Goal: Transaction & Acquisition: Obtain resource

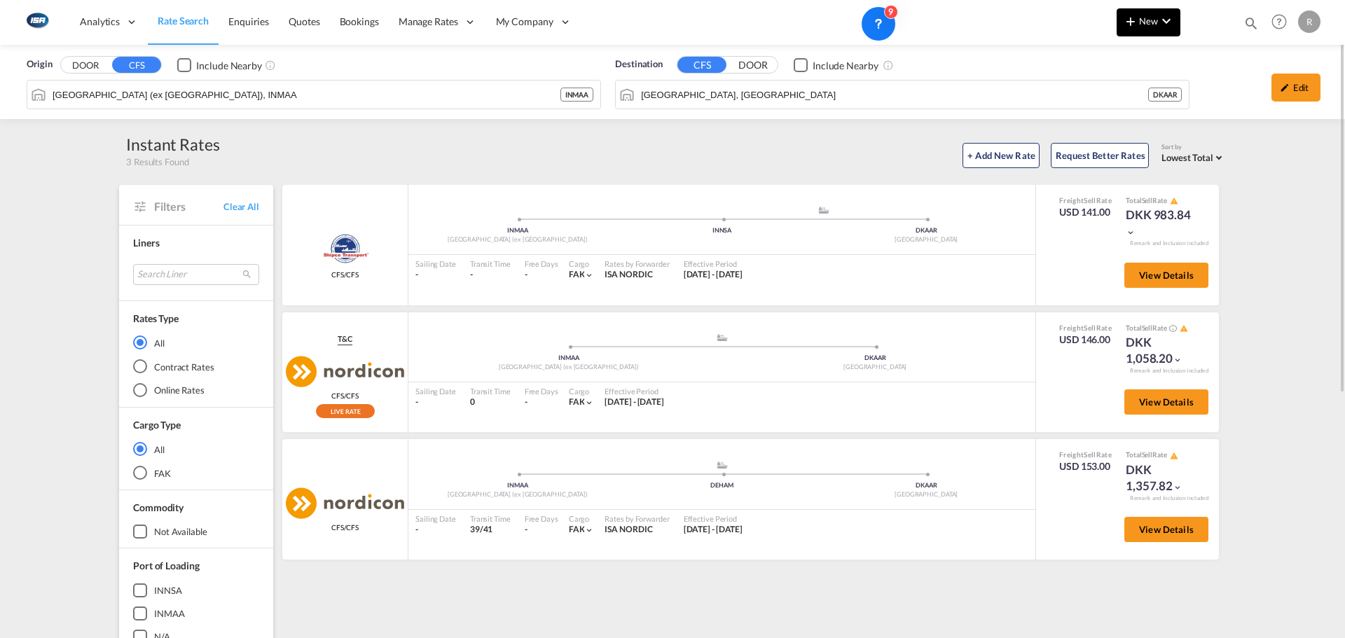
click at [1153, 26] on button "New" at bounding box center [1148, 22] width 64 height 28
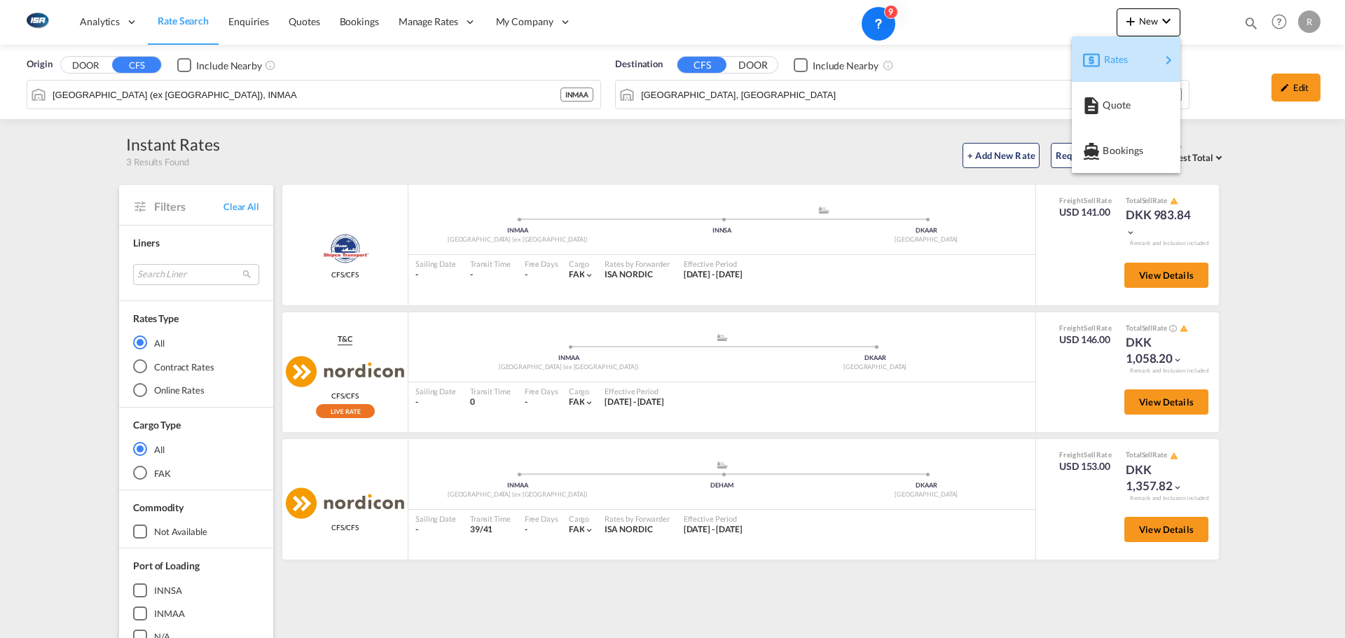
click at [1134, 50] on div "Rates" at bounding box center [1132, 59] width 56 height 35
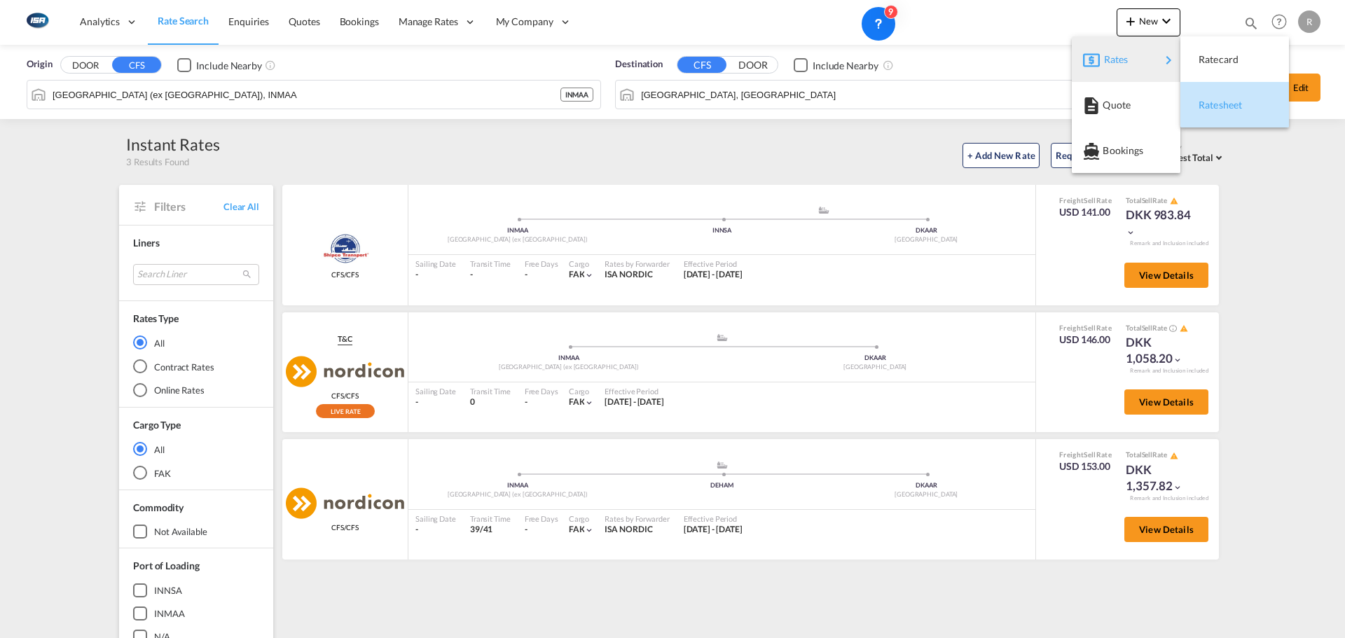
click at [1207, 105] on span "Ratesheet" at bounding box center [1205, 105] width 15 height 28
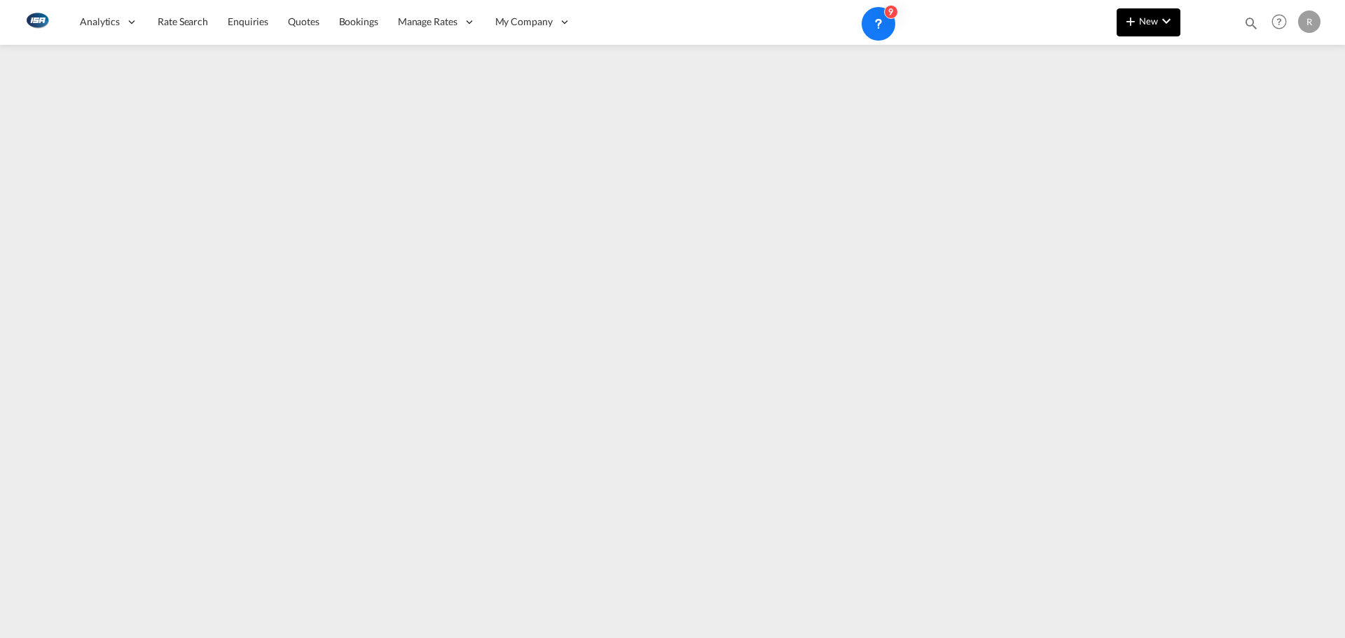
click at [1160, 27] on md-icon "icon-chevron-down" at bounding box center [1166, 21] width 17 height 17
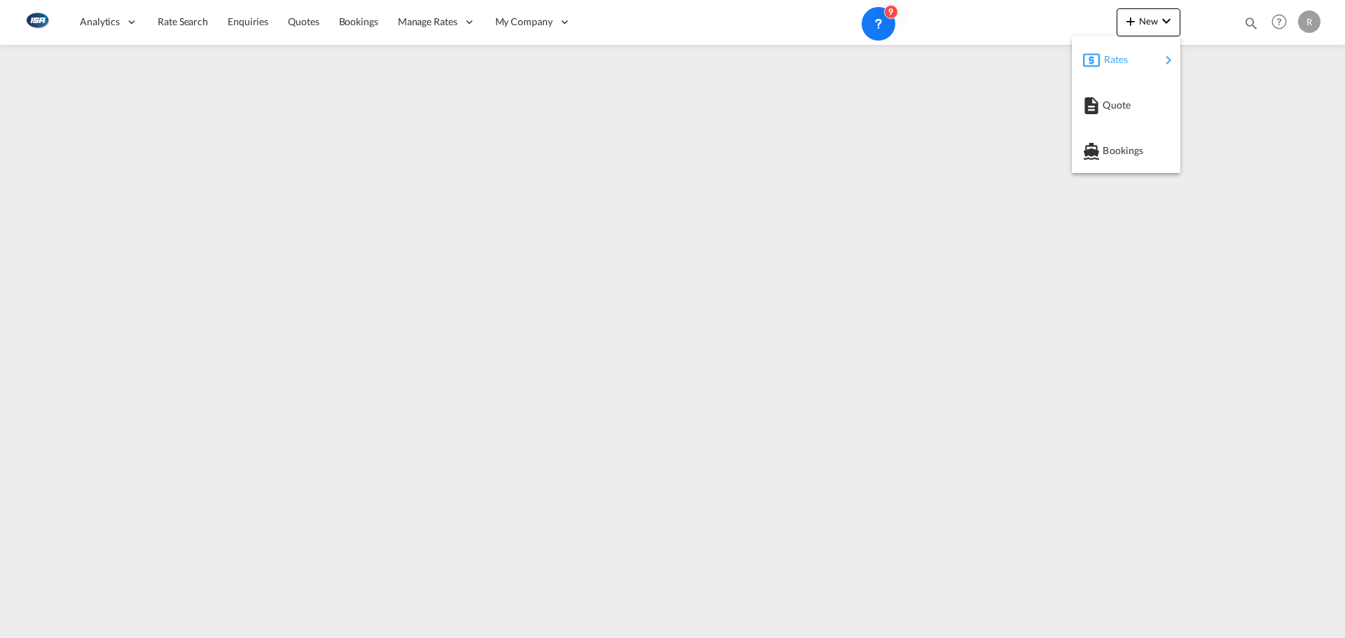
click at [1158, 53] on div "Rates" at bounding box center [1132, 59] width 56 height 35
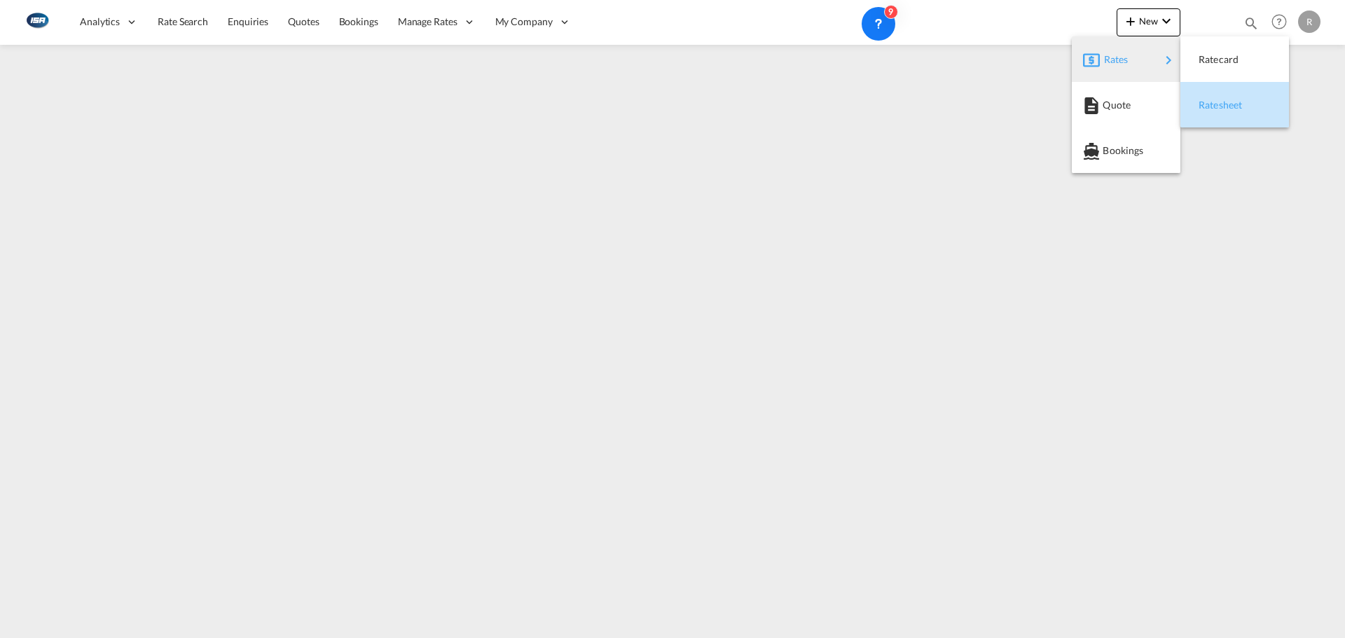
click at [1214, 109] on span "Ratesheet" at bounding box center [1205, 105] width 15 height 28
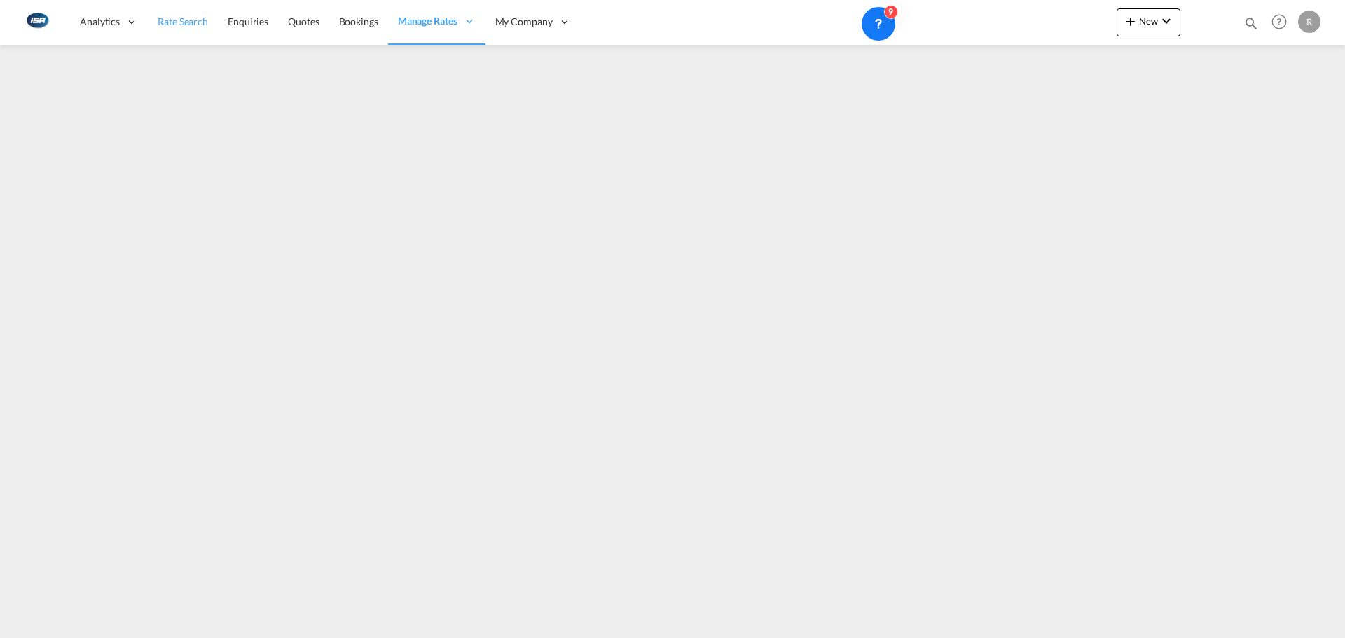
click at [176, 28] on span "Rate Search" at bounding box center [183, 22] width 50 height 14
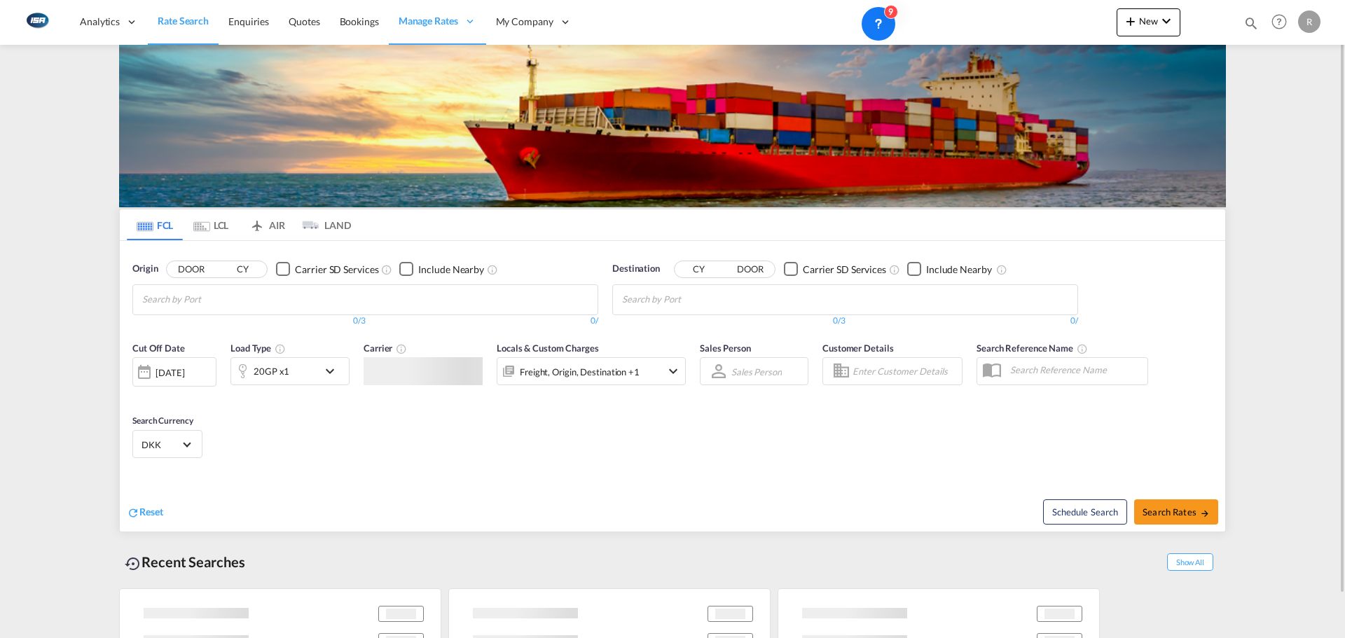
click at [227, 228] on md-tab-item "LCL" at bounding box center [211, 224] width 56 height 31
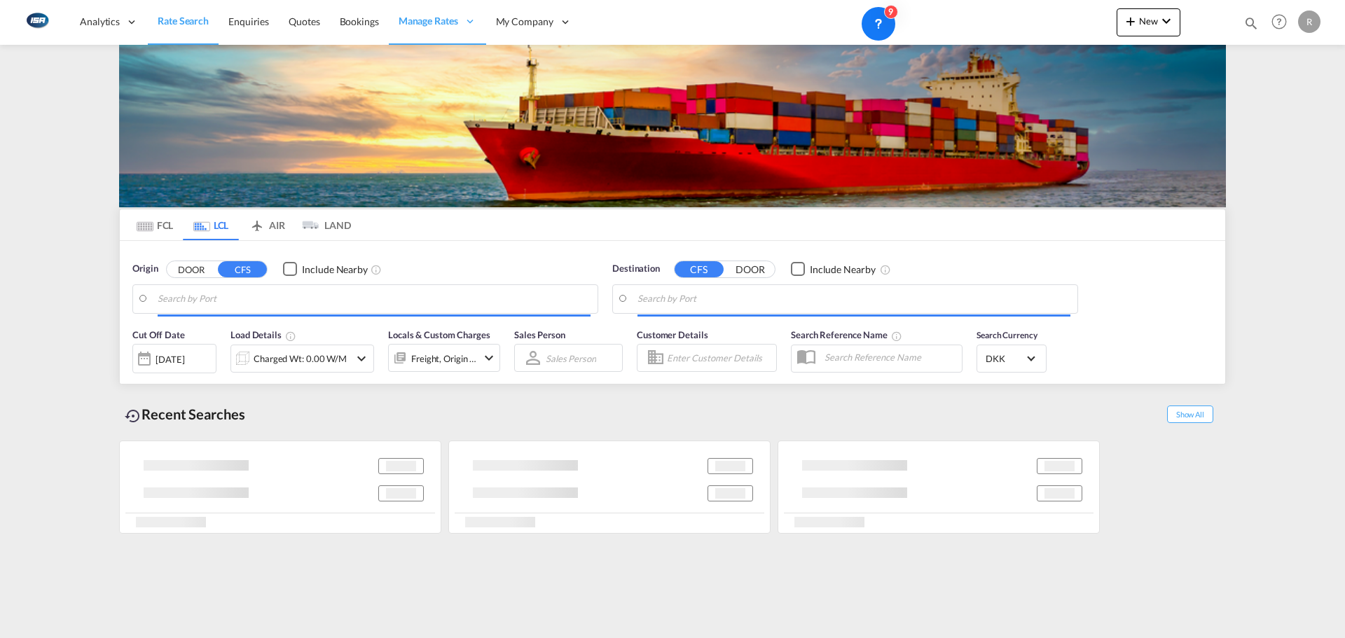
type input "[GEOGRAPHIC_DATA] (ex [GEOGRAPHIC_DATA]), INMAA"
type input "[GEOGRAPHIC_DATA], [GEOGRAPHIC_DATA]"
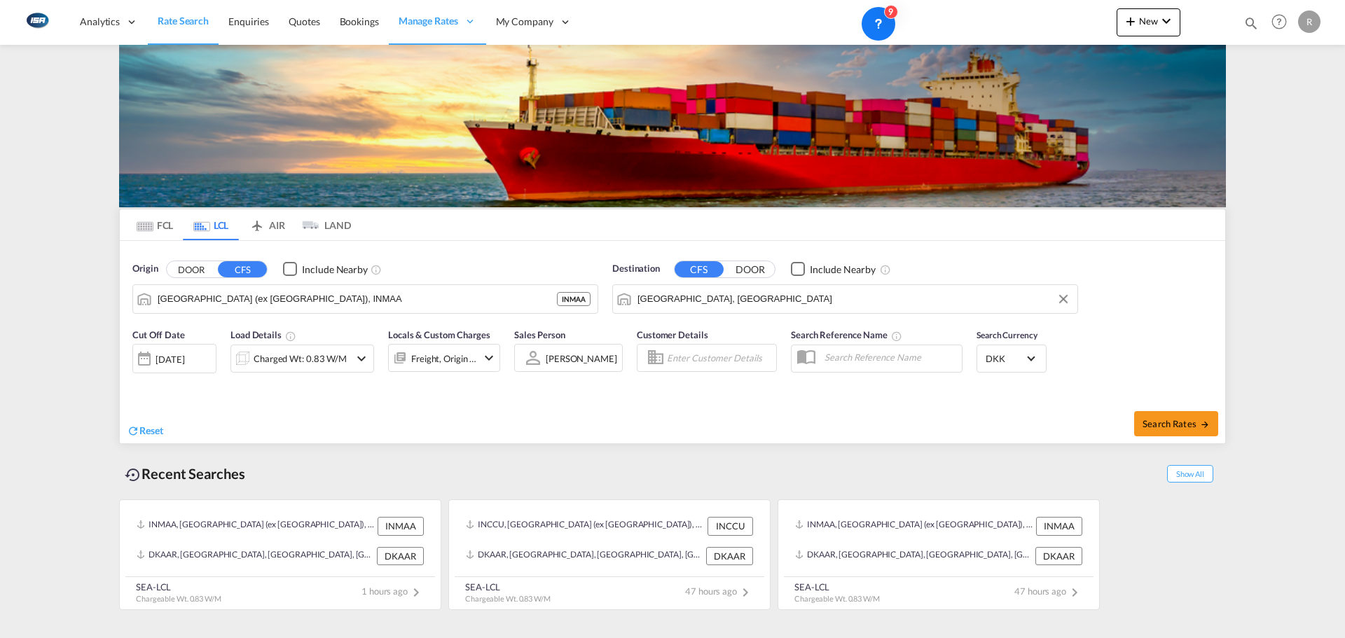
click at [345, 302] on input "[GEOGRAPHIC_DATA] (ex [GEOGRAPHIC_DATA]), INMAA" at bounding box center [357, 299] width 399 height 21
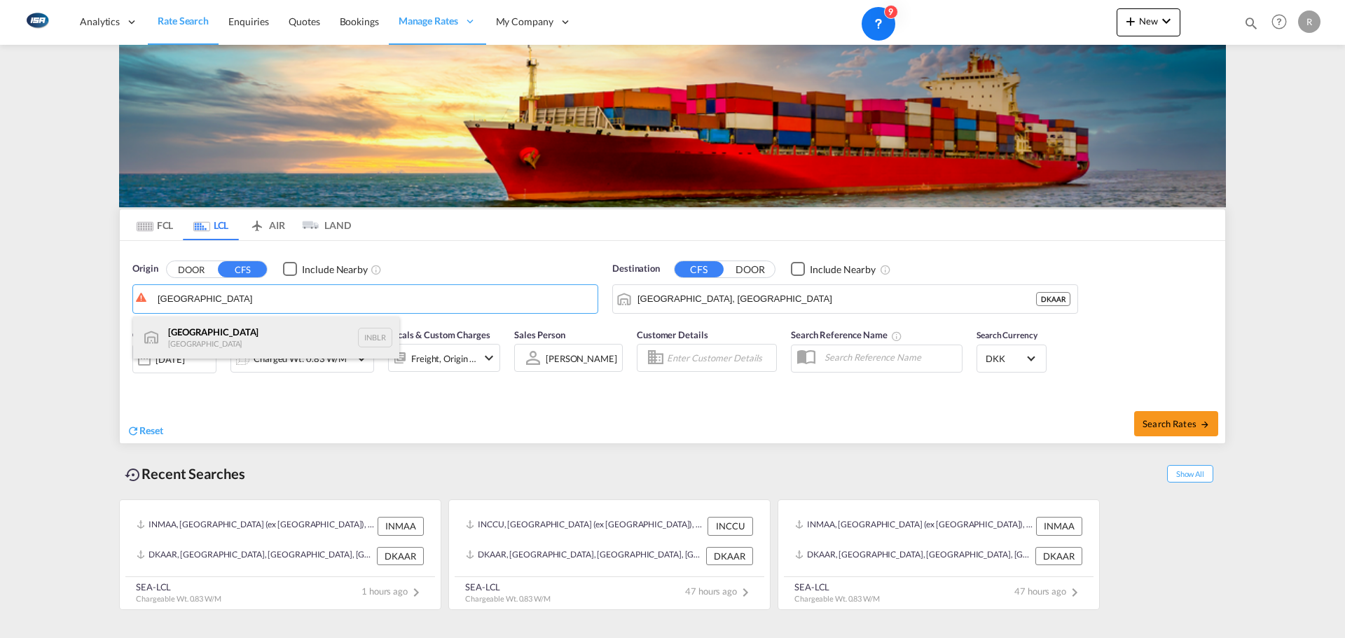
click at [242, 326] on div "[GEOGRAPHIC_DATA] [GEOGRAPHIC_DATA] INBLR" at bounding box center [266, 338] width 266 height 42
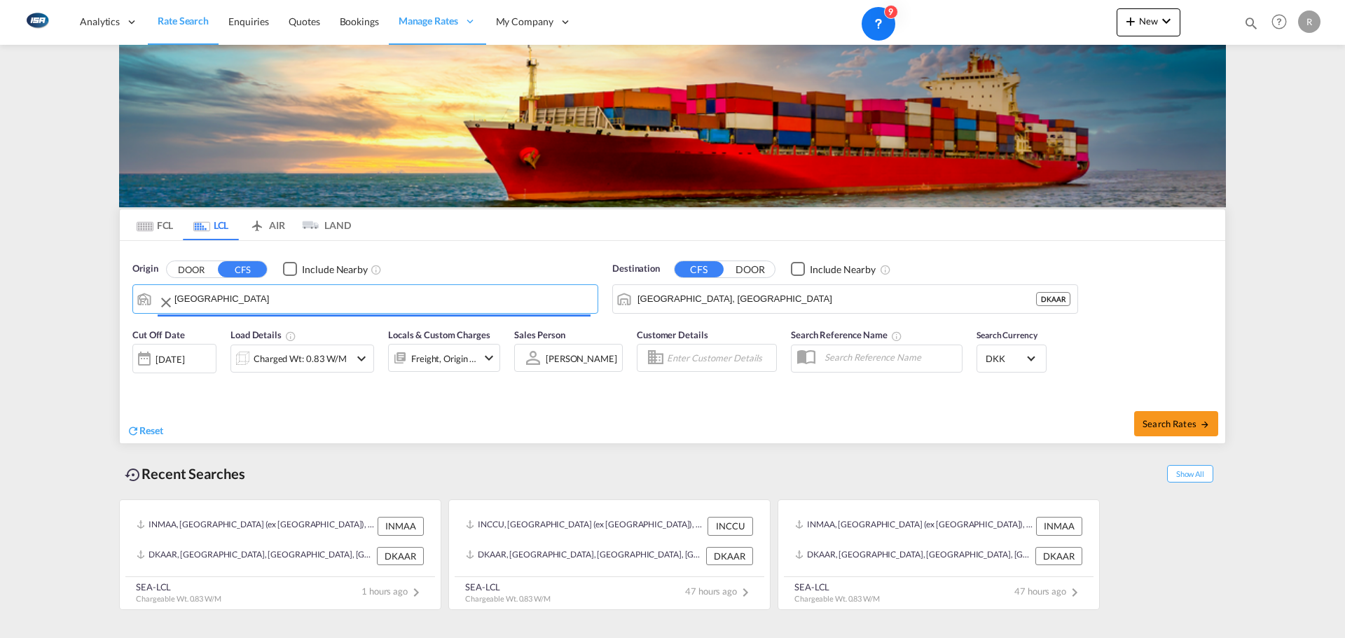
type input "[GEOGRAPHIC_DATA], INBLR"
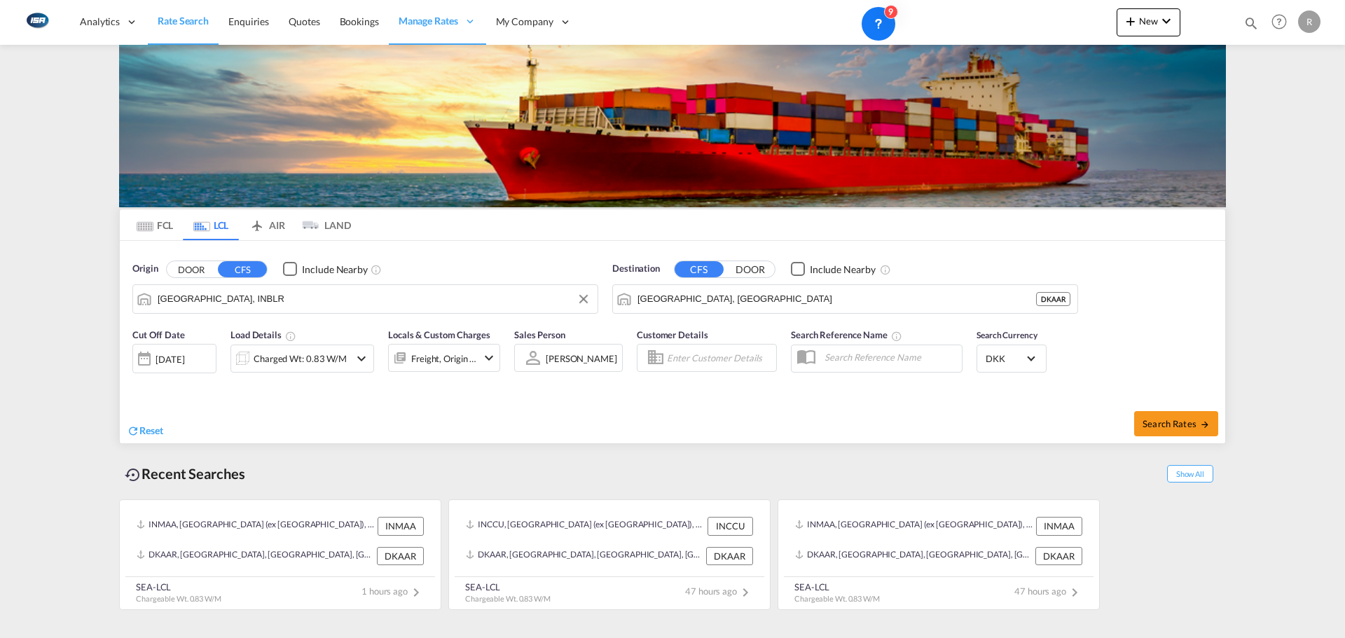
click at [179, 359] on div "[DATE]" at bounding box center [169, 359] width 29 height 13
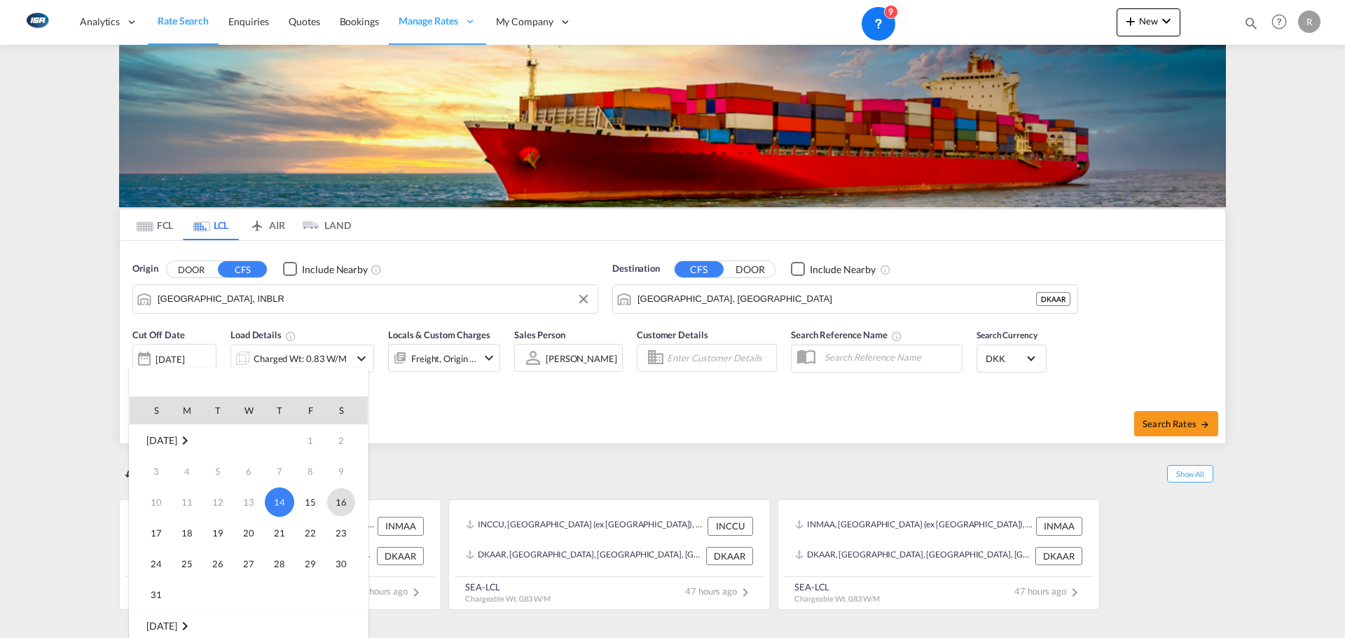
click at [354, 504] on span "16" at bounding box center [341, 502] width 28 height 28
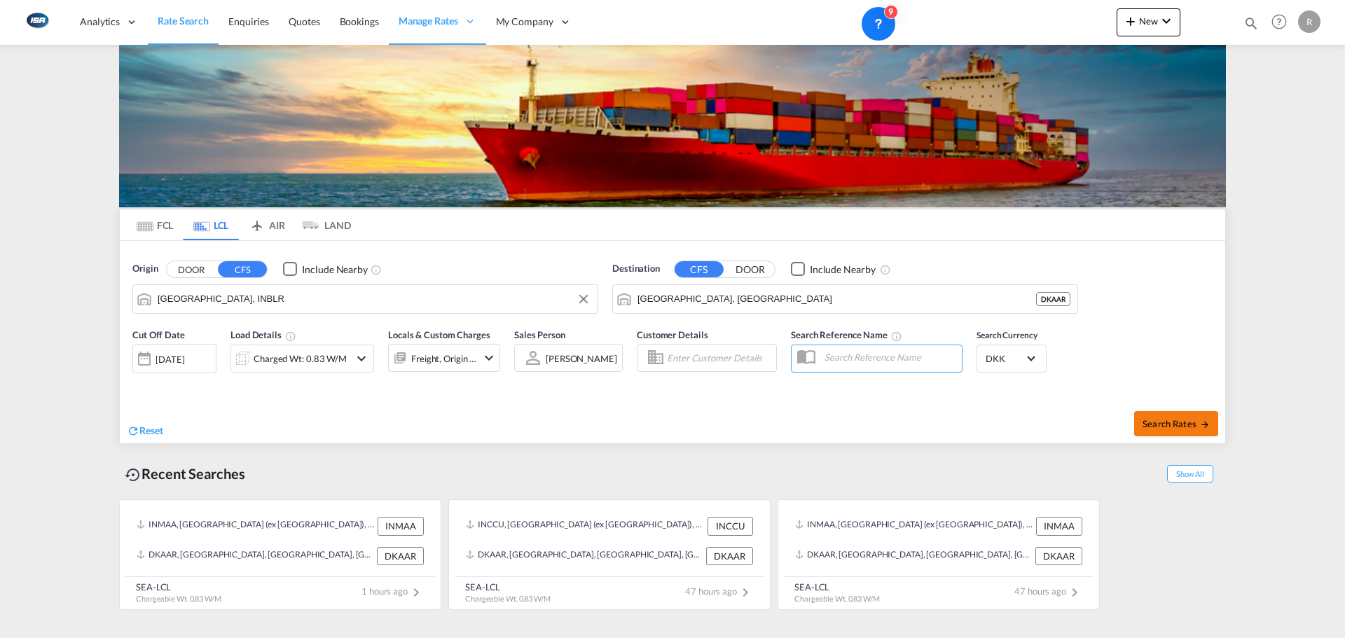
click at [1158, 423] on span "Search Rates" at bounding box center [1175, 423] width 67 height 11
type input "INBLR to DKAAR / [DATE]"
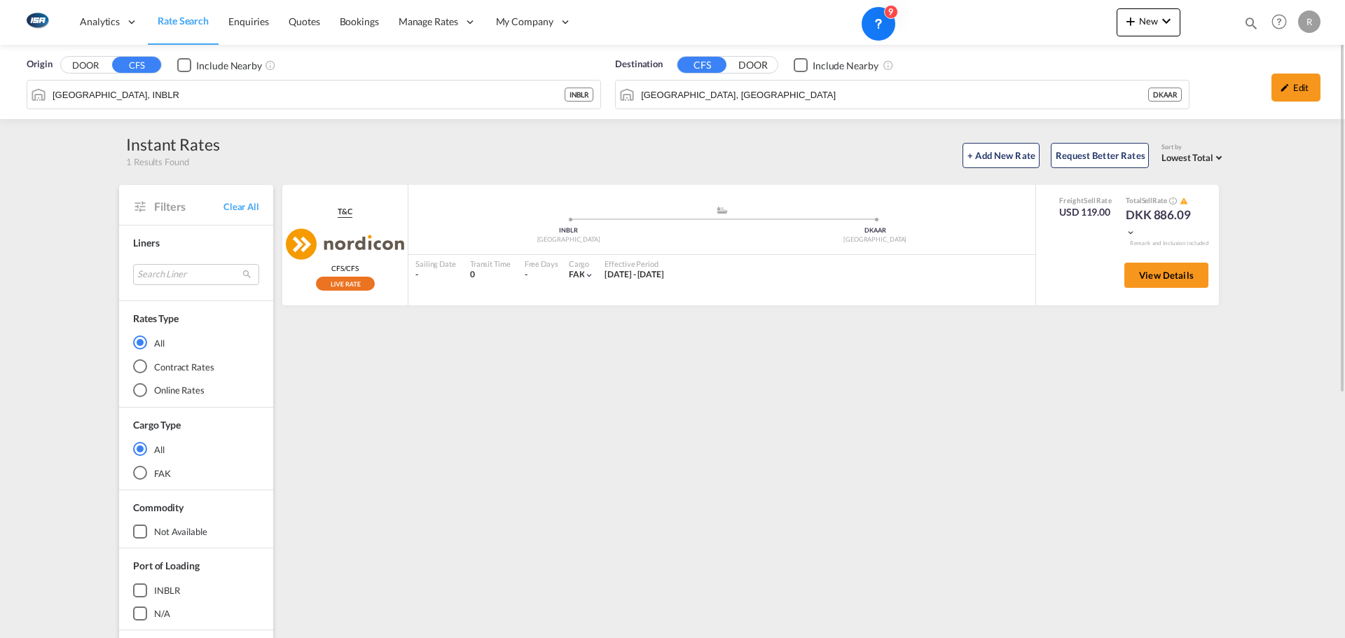
click at [184, 99] on div "Origin DOOR CFS Include Nearby [GEOGRAPHIC_DATA], INBLR INBLR Destination CFS D…" at bounding box center [672, 82] width 1345 height 74
click at [184, 99] on input "[GEOGRAPHIC_DATA], INBLR" at bounding box center [309, 94] width 512 height 21
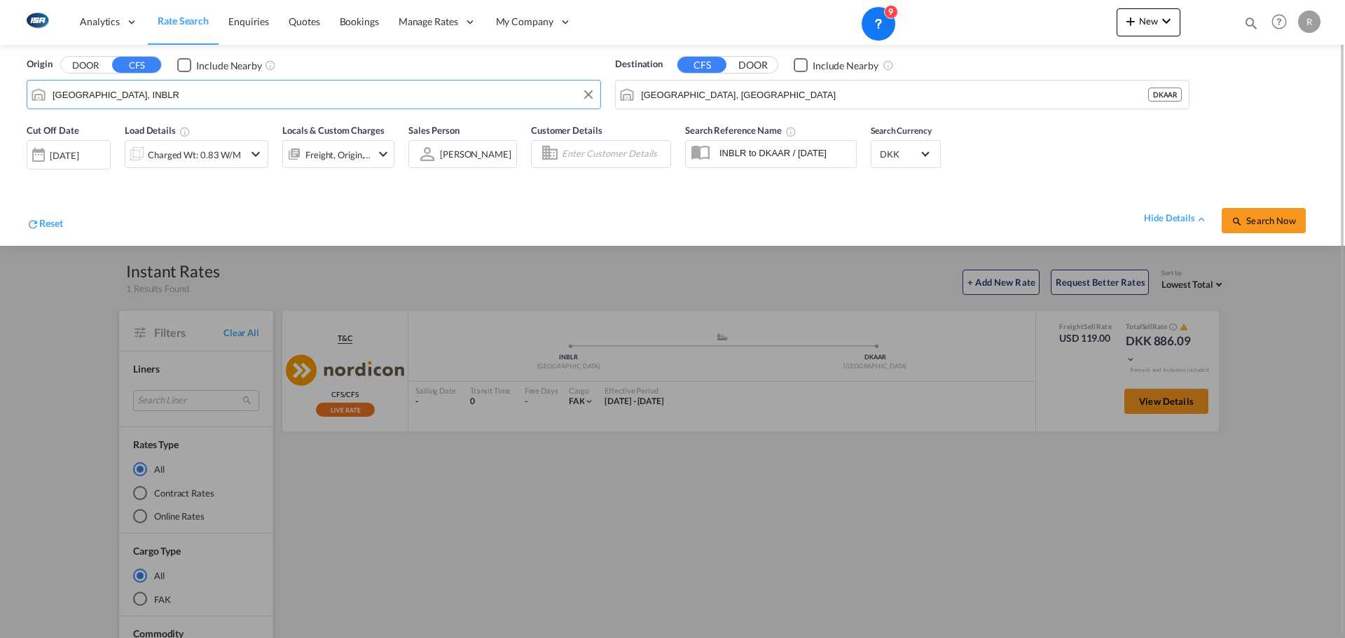
click at [171, 93] on input "[GEOGRAPHIC_DATA], INBLR" at bounding box center [323, 94] width 541 height 21
paste input "Hyoutrans"
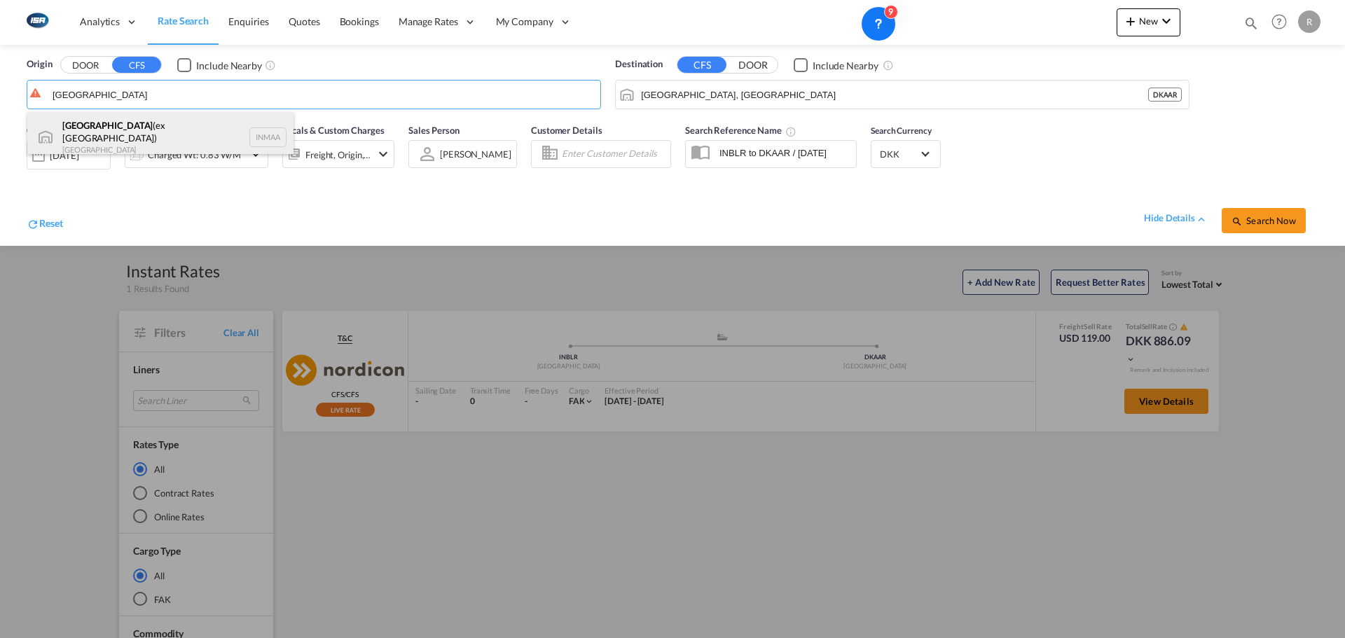
click at [113, 124] on div "[GEOGRAPHIC_DATA] (ex [GEOGRAPHIC_DATA]) [GEOGRAPHIC_DATA] INMAA" at bounding box center [160, 137] width 266 height 50
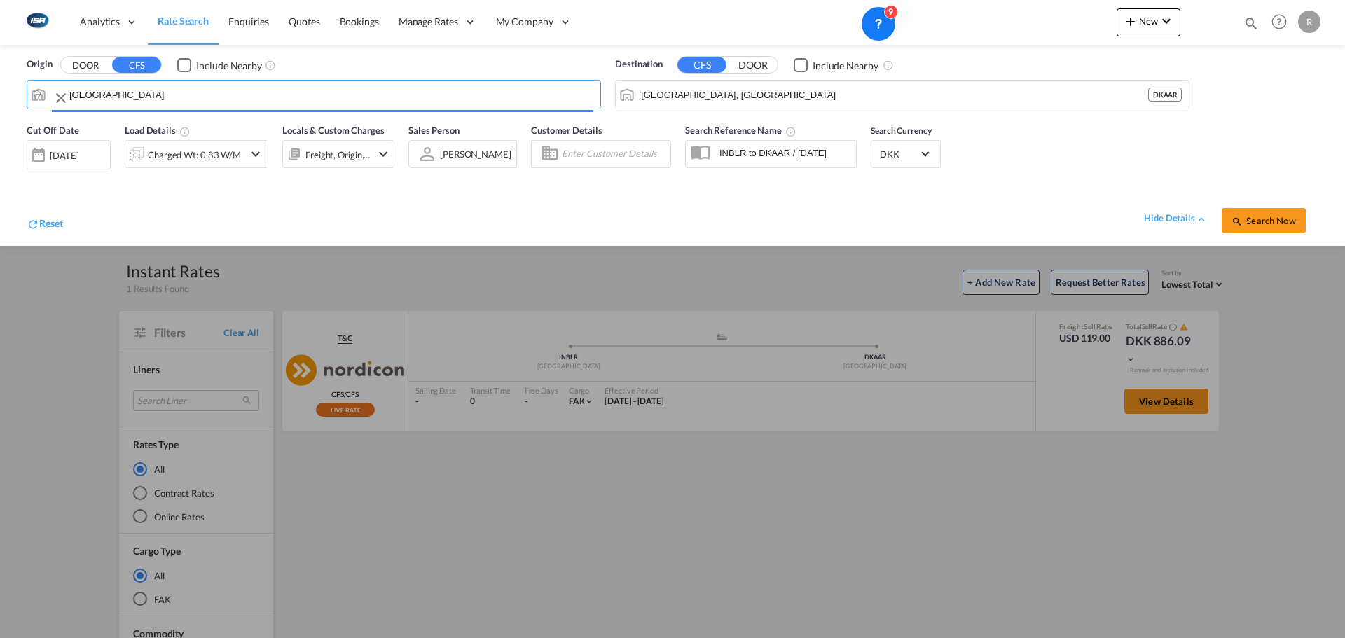
type input "[GEOGRAPHIC_DATA] (ex [GEOGRAPHIC_DATA]), INMAA"
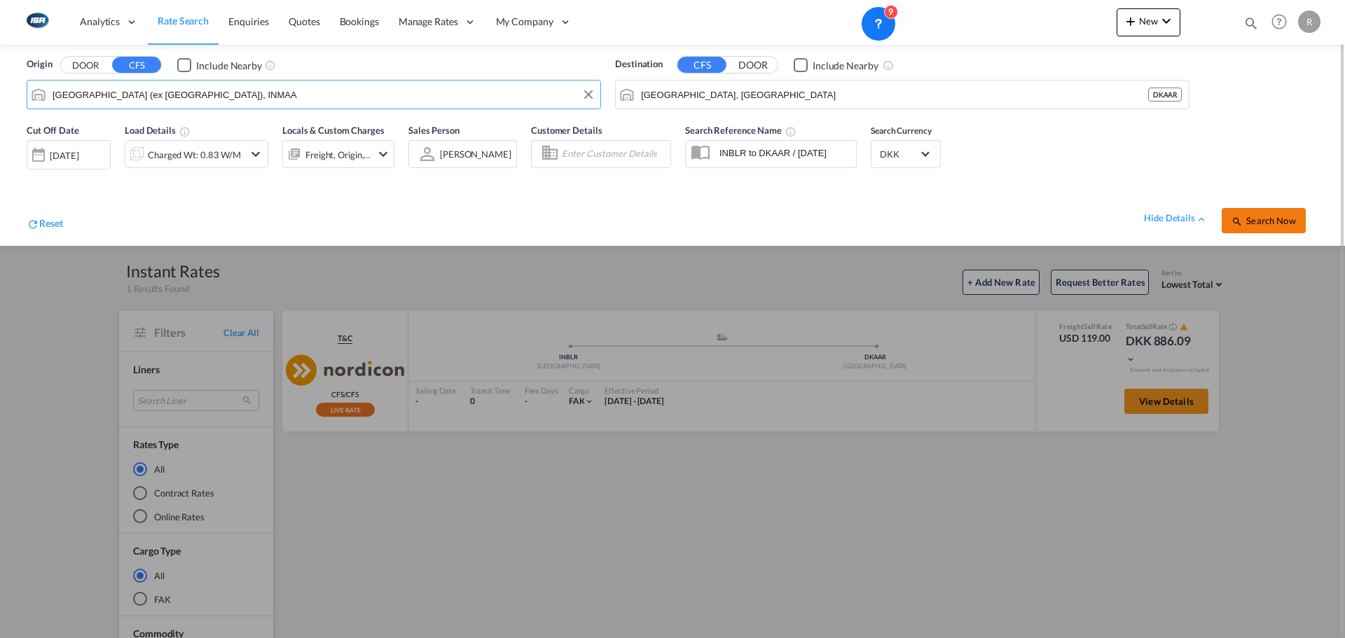
click at [1261, 209] on button "Search Now" at bounding box center [1263, 220] width 84 height 25
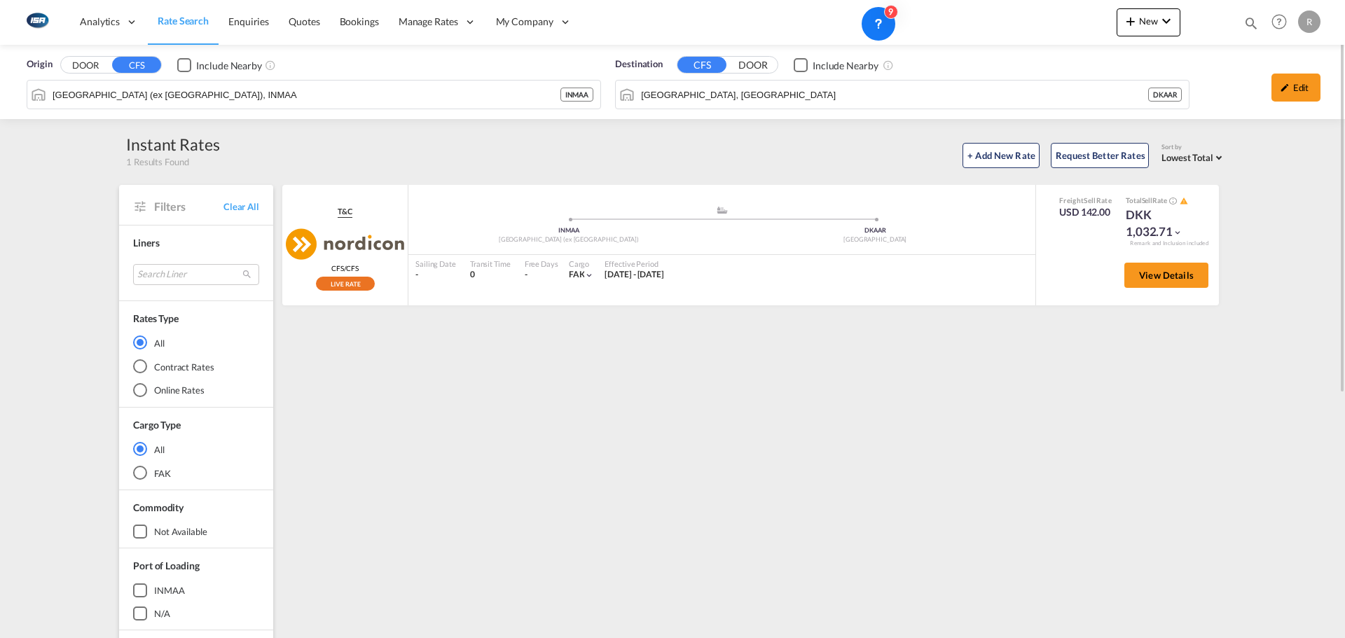
click at [176, 17] on span "Rate Search" at bounding box center [183, 21] width 51 height 12
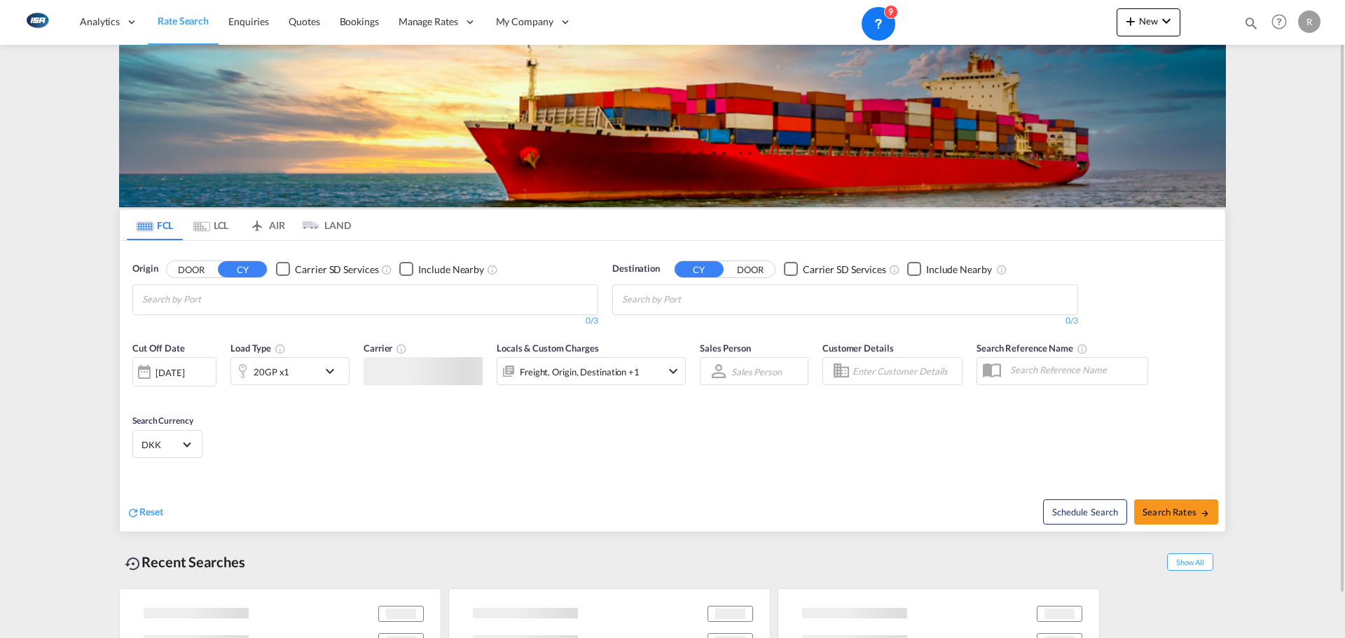
click at [256, 298] on input "Chips input." at bounding box center [208, 300] width 133 height 22
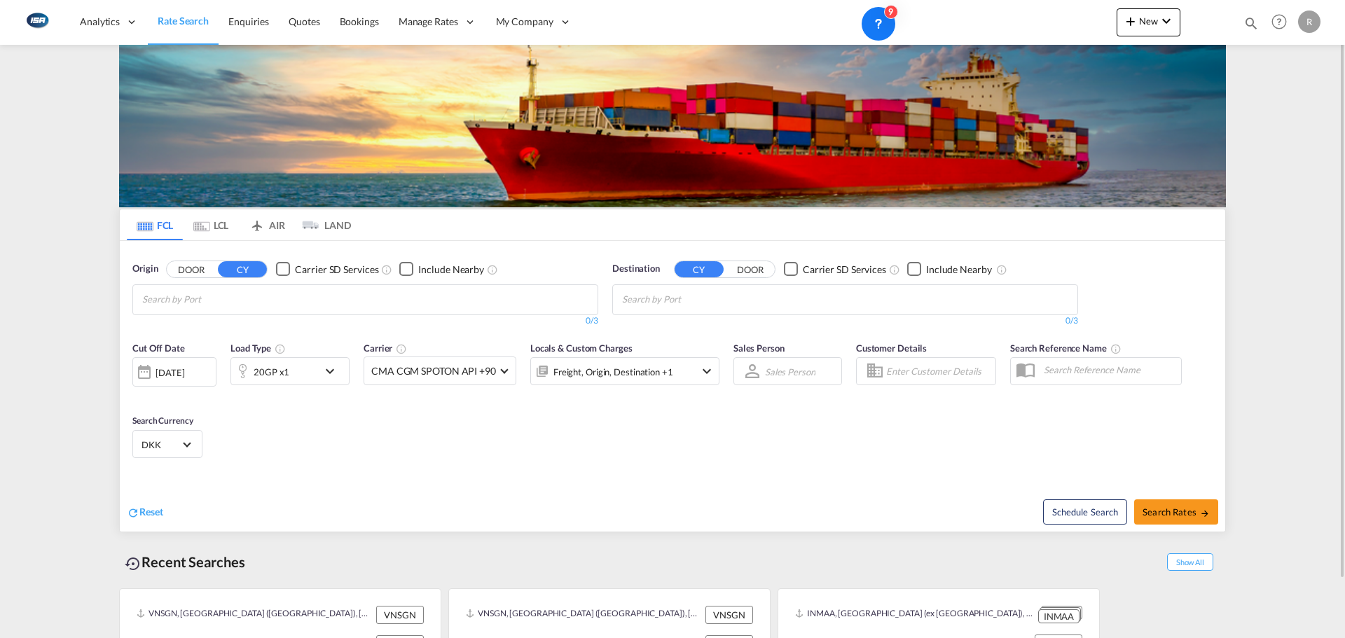
click at [280, 295] on md-chips-wrap "Chips container with autocompletion. Enter the text area, type text to search, …" at bounding box center [210, 298] width 141 height 26
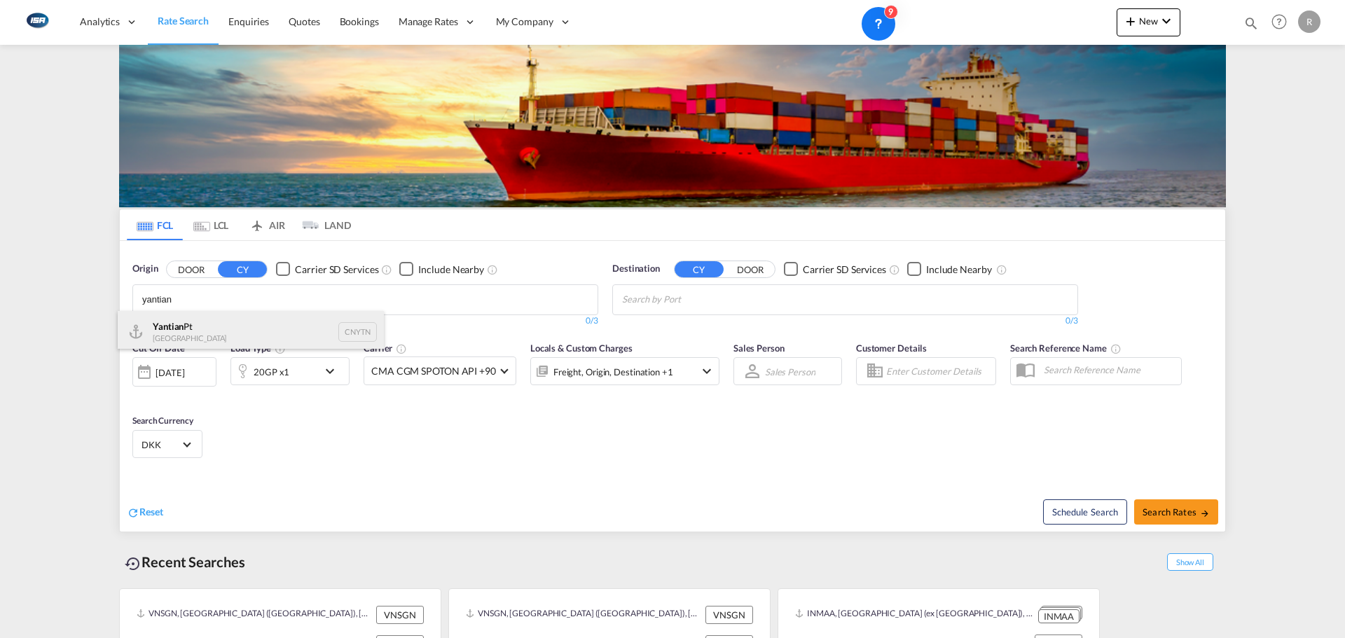
type input "yantian"
drag, startPoint x: 235, startPoint y: 338, endPoint x: 678, endPoint y: 321, distance: 442.9
click at [235, 337] on div "Yantian Pt China CNYTN" at bounding box center [251, 332] width 266 height 42
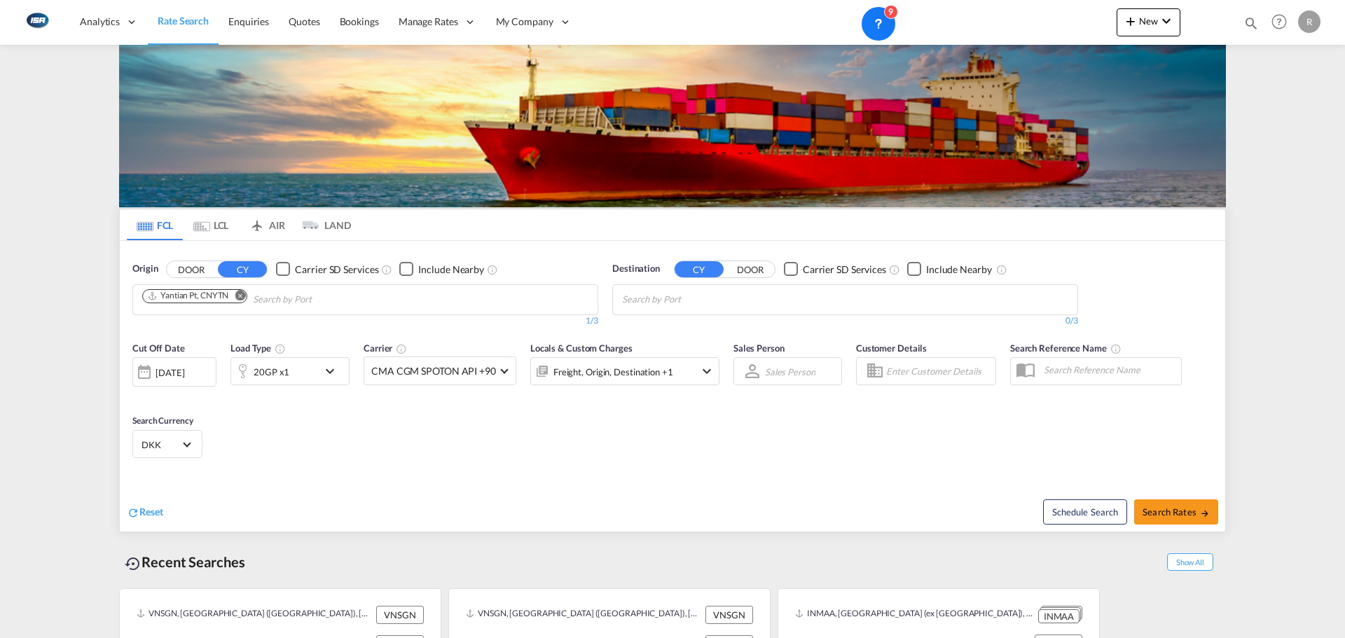
click at [747, 300] on body "Analytics Reports Dashboard Rate Search Enquiries Quotes Bookings" at bounding box center [672, 319] width 1345 height 638
type input "a"
type input "A"
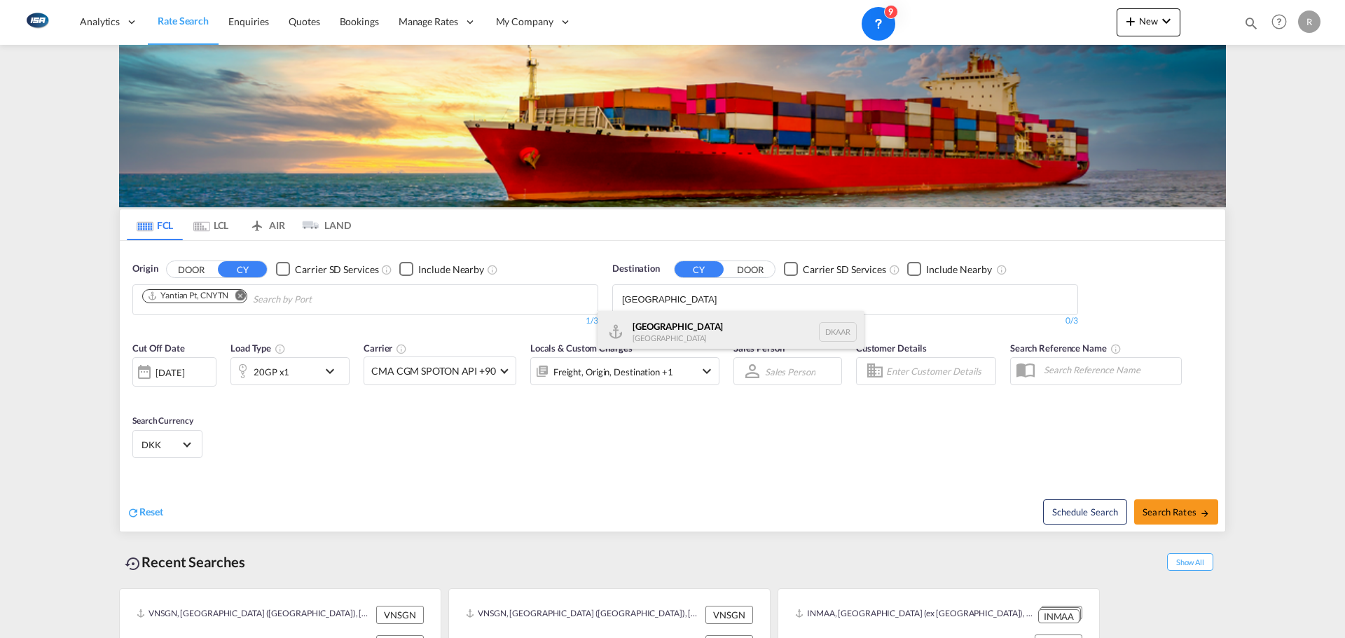
type input "[GEOGRAPHIC_DATA]"
click at [672, 326] on div "Aarhus [GEOGRAPHIC_DATA] [GEOGRAPHIC_DATA]" at bounding box center [730, 332] width 266 height 42
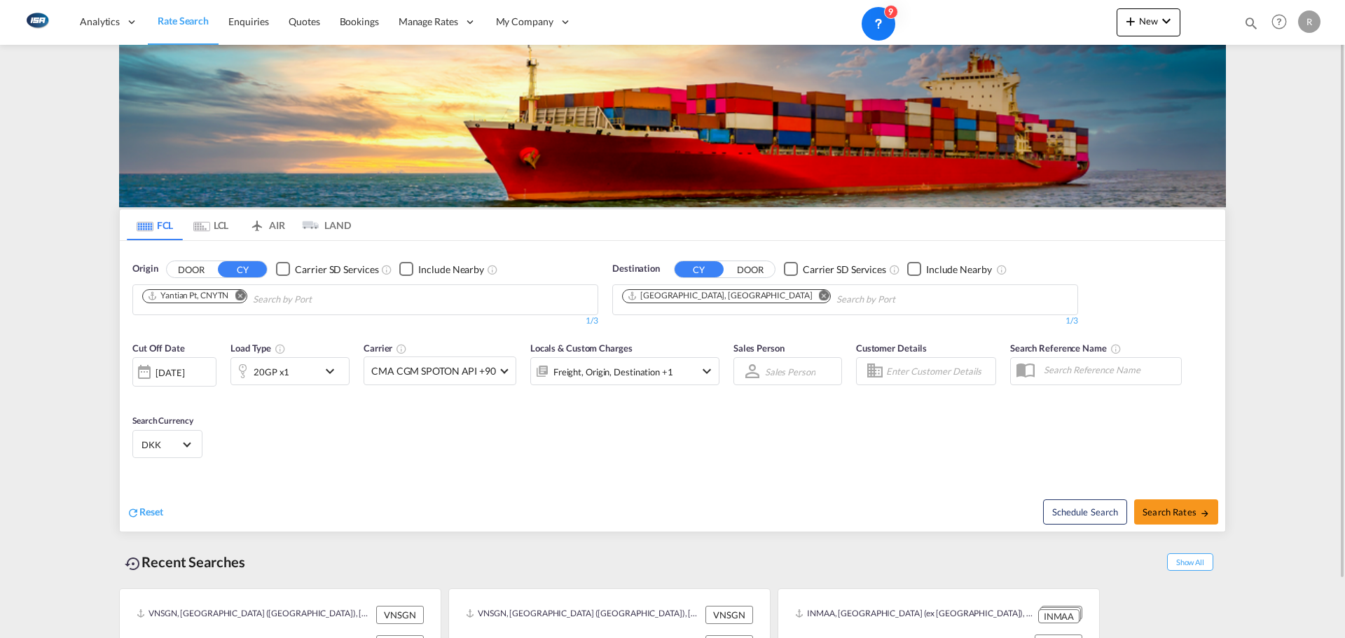
click at [205, 224] on md-icon "Use the left and right arrow keys to navigate between tabs" at bounding box center [201, 226] width 17 height 11
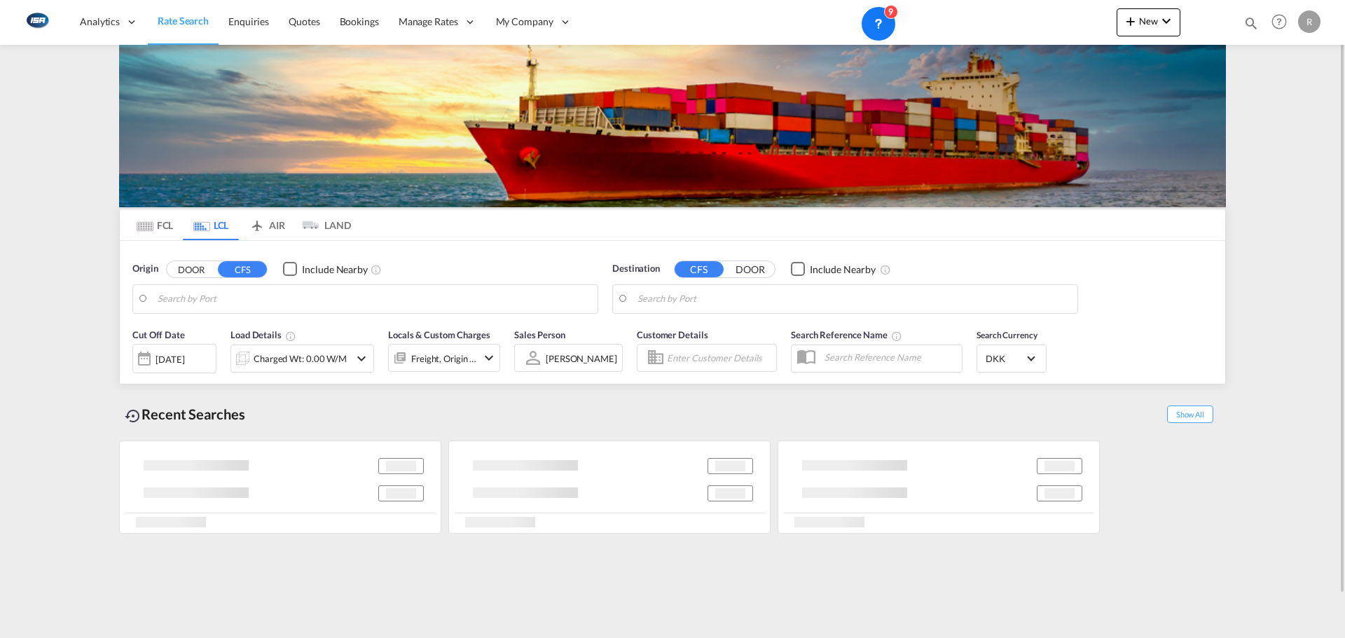
type input "[GEOGRAPHIC_DATA] (ex [GEOGRAPHIC_DATA]), INMAA"
type input "[GEOGRAPHIC_DATA], [GEOGRAPHIC_DATA]"
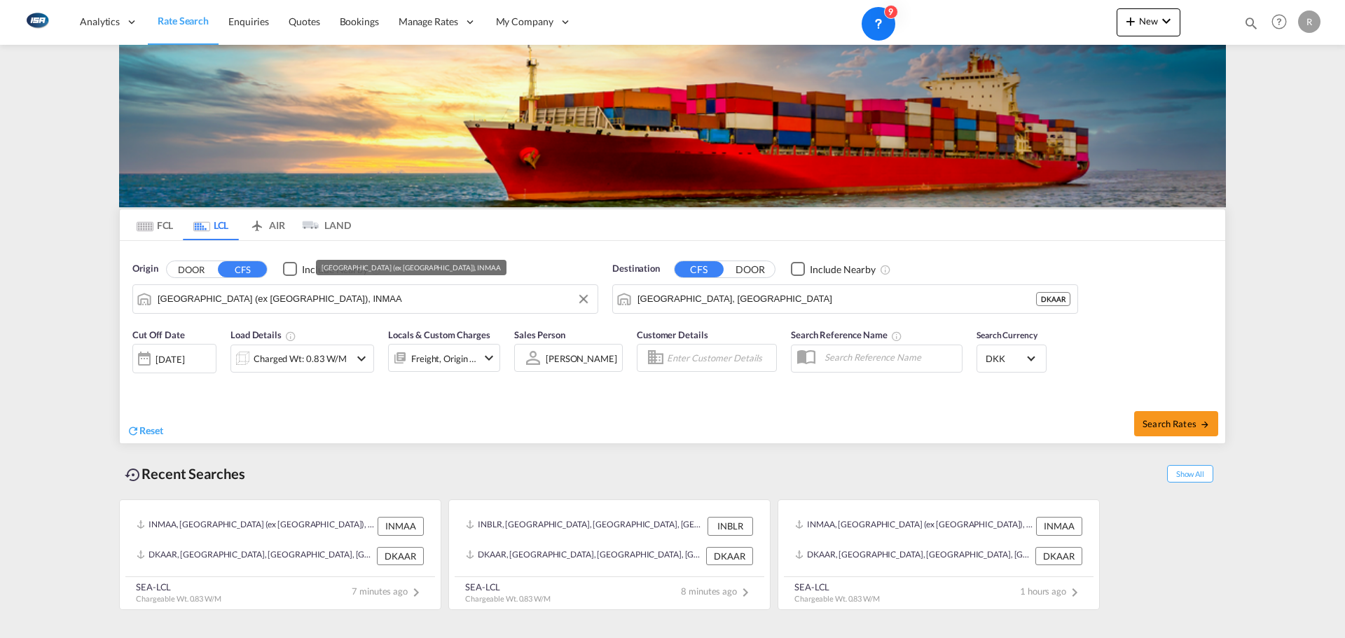
click at [263, 308] on input "[GEOGRAPHIC_DATA] (ex [GEOGRAPHIC_DATA]), INMAA" at bounding box center [374, 299] width 433 height 21
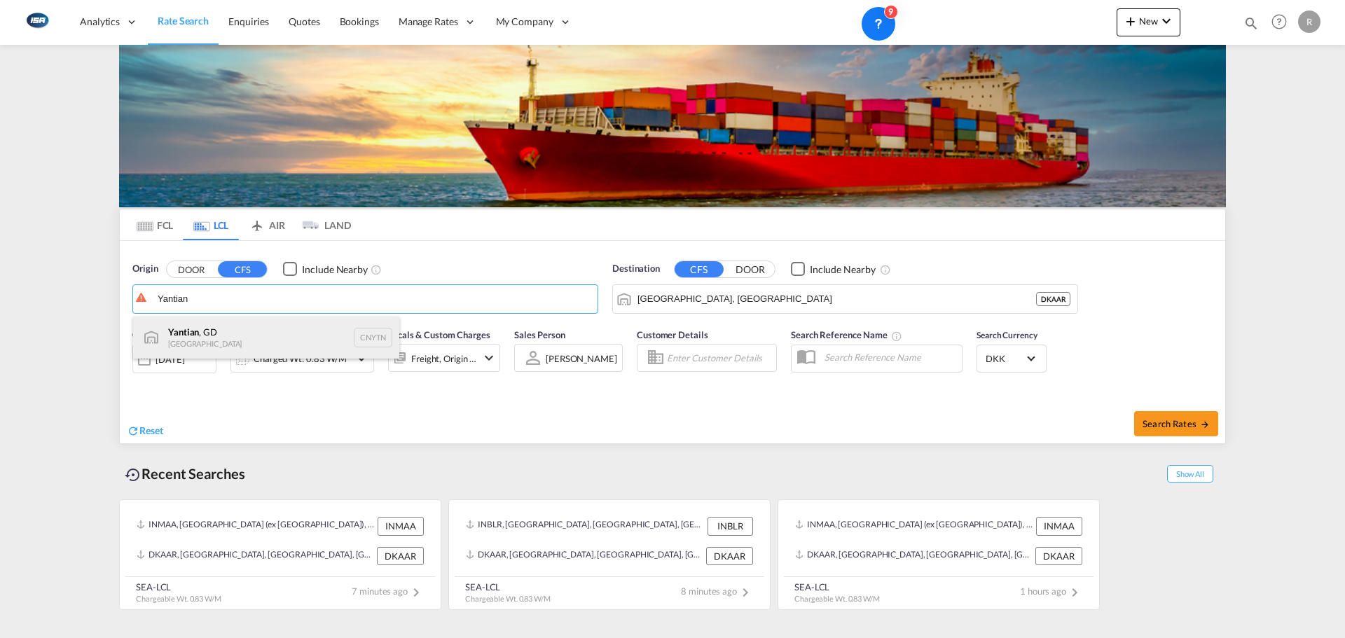
click at [222, 328] on div "Yantian , GD China CNYTN" at bounding box center [266, 338] width 266 height 42
type input "Yantian, GD, CNYTN"
click at [169, 359] on div "[DATE]" at bounding box center [169, 359] width 29 height 13
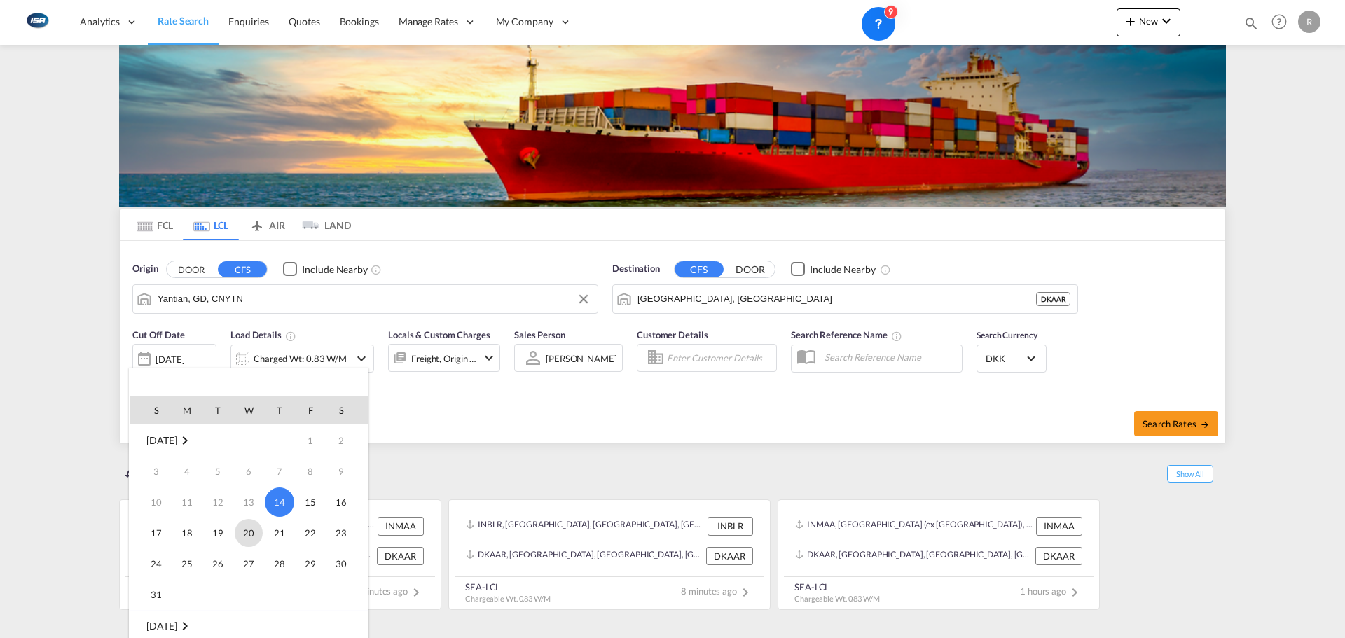
click at [248, 529] on span "20" at bounding box center [249, 533] width 28 height 28
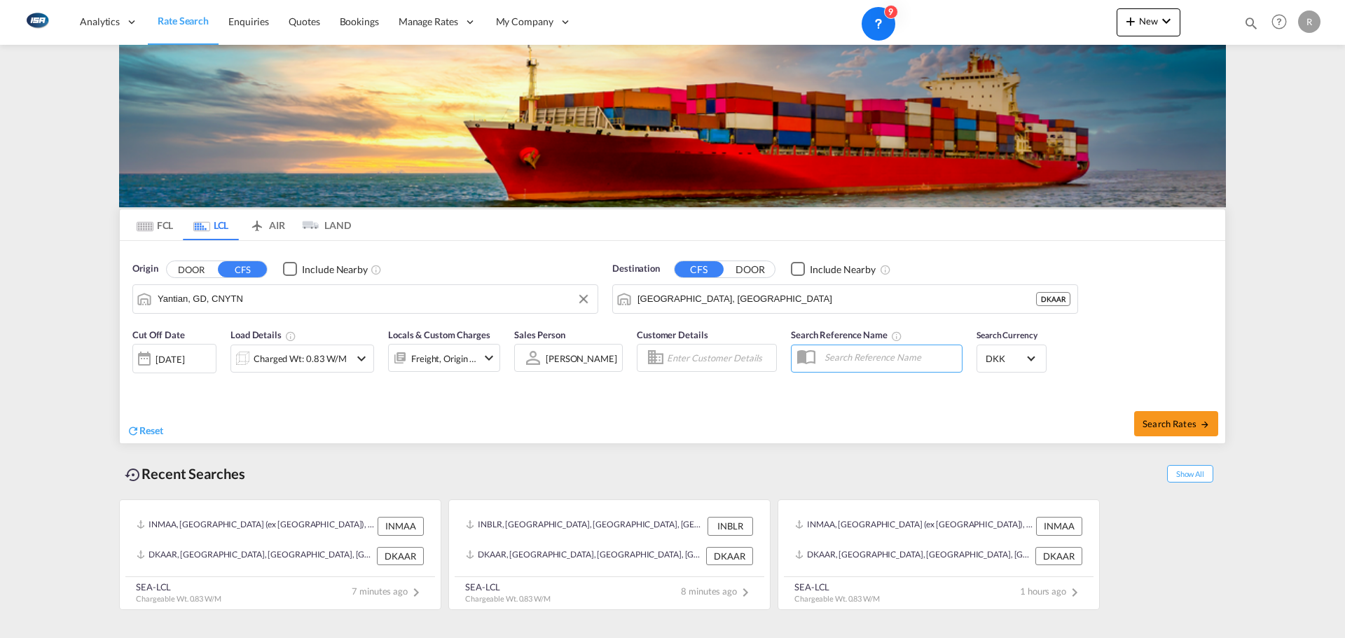
click at [305, 343] on md-input-container "Charged Wt: 0.83 W/M" at bounding box center [302, 356] width 144 height 28
click at [349, 366] on div "Charged Wt: 0.83 W/M" at bounding box center [302, 359] width 144 height 28
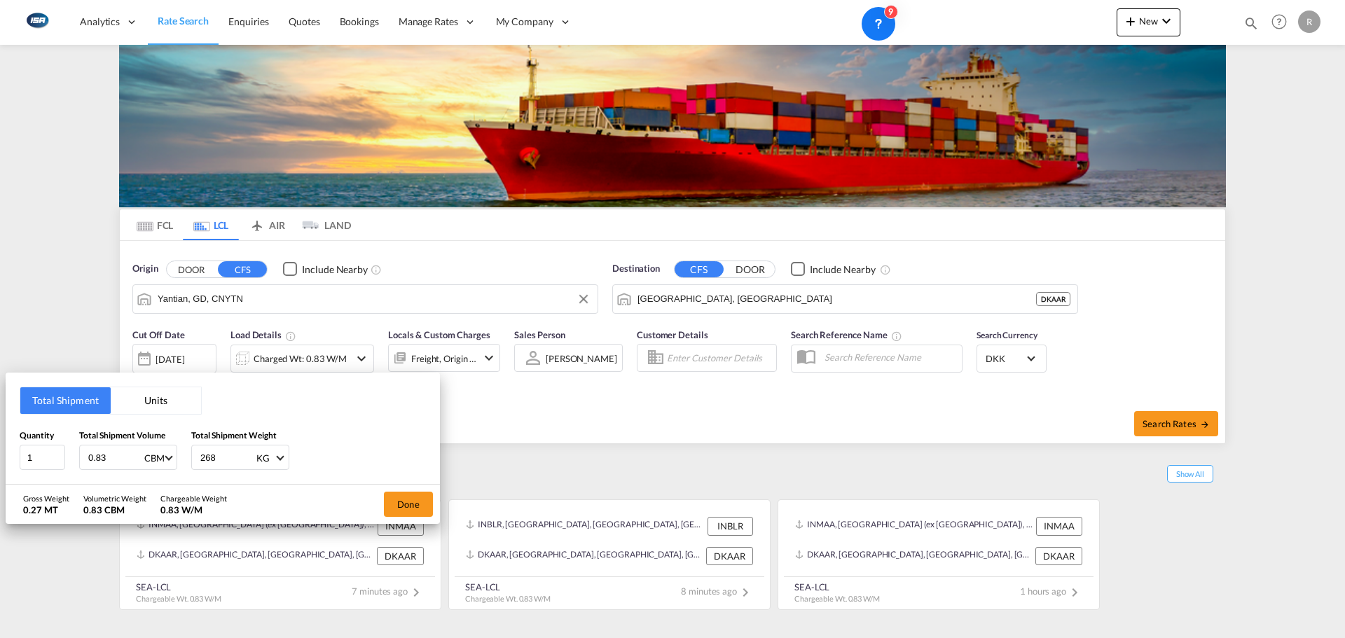
click at [125, 460] on input "0.83" at bounding box center [115, 457] width 56 height 24
type input "2.52"
type input "214"
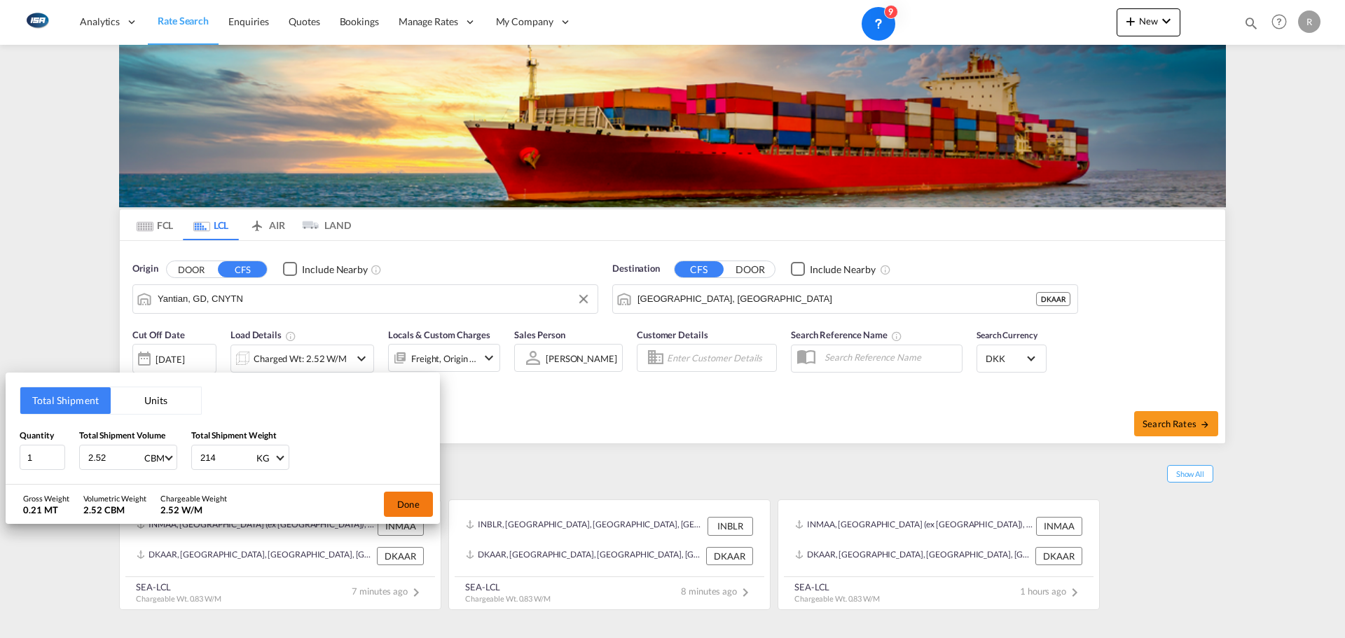
click at [404, 506] on button "Done" at bounding box center [408, 504] width 49 height 25
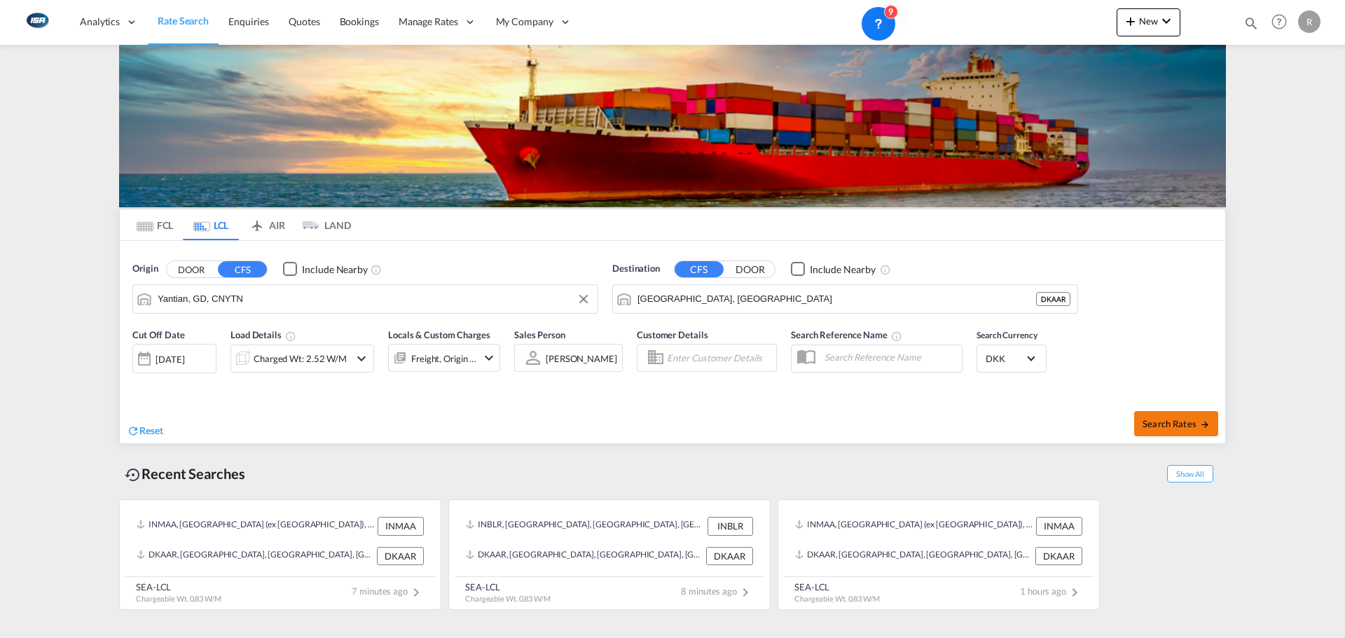
click at [1170, 421] on span "Search Rates" at bounding box center [1175, 423] width 67 height 11
type input "CNYTN to DKAAR / [DATE]"
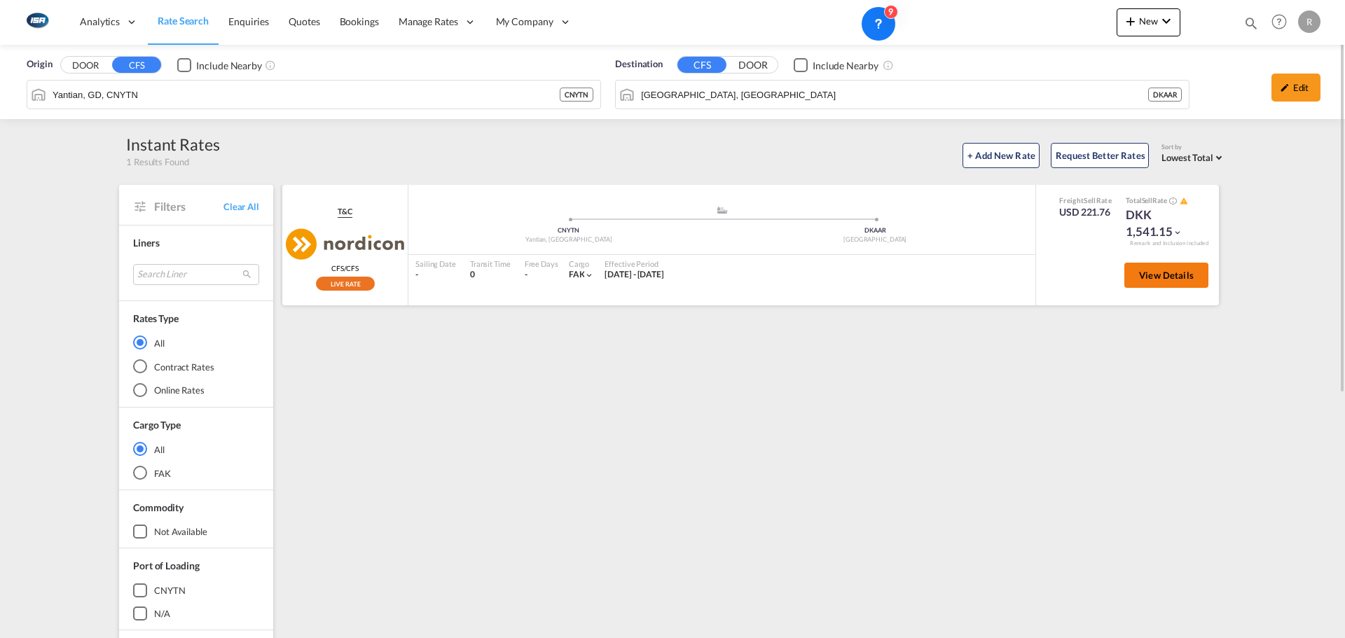
click at [1157, 273] on span "View Details" at bounding box center [1166, 275] width 55 height 11
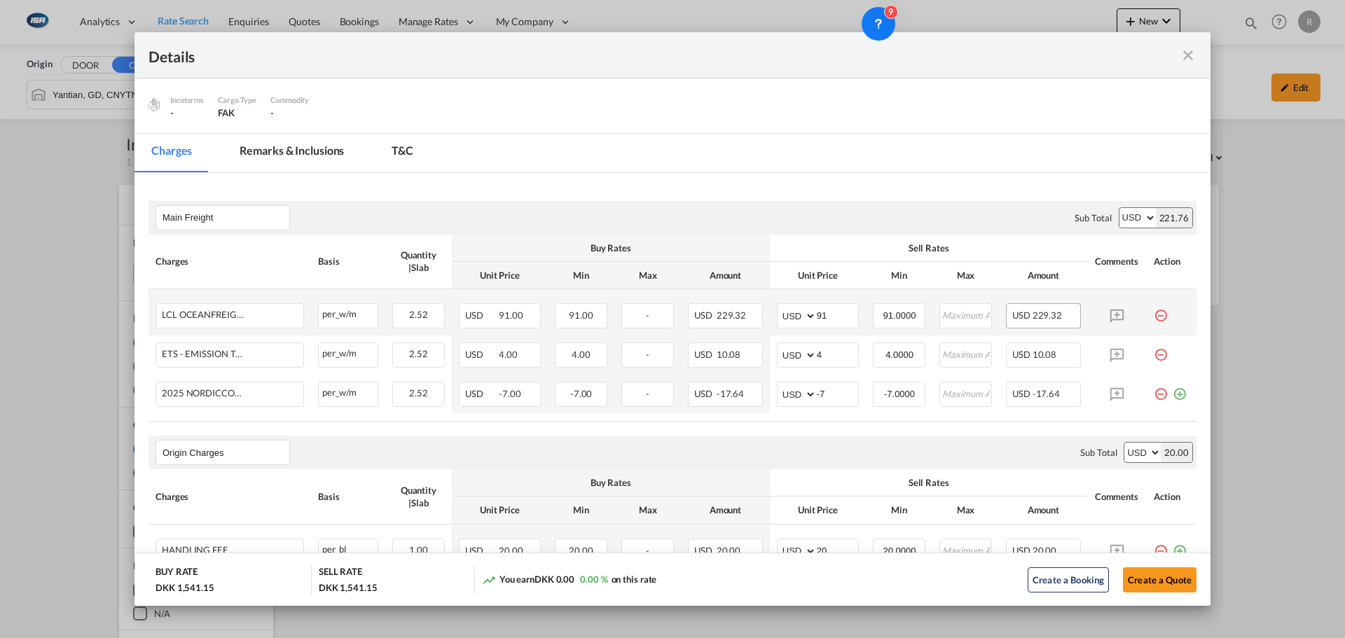
scroll to position [140, 0]
